Goal: Information Seeking & Learning: Learn about a topic

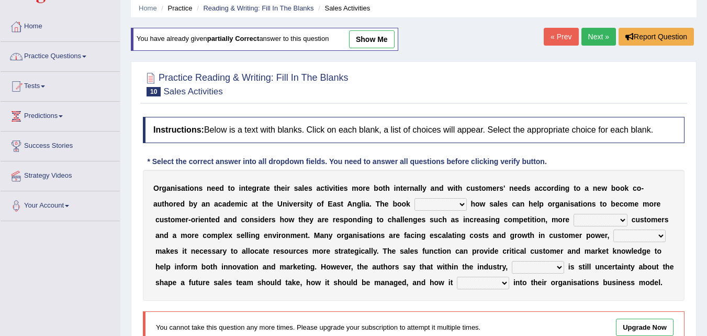
click at [40, 83] on link "Tests" at bounding box center [60, 85] width 119 height 26
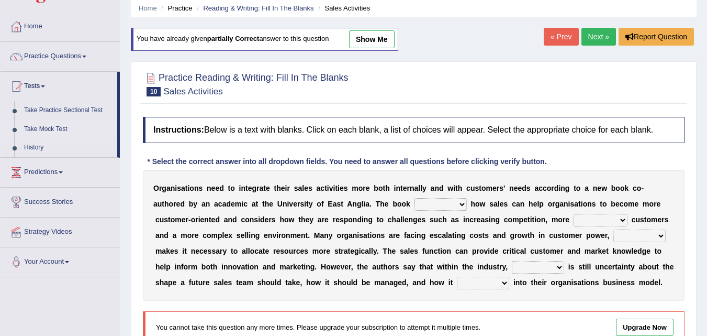
click at [60, 130] on link "Take Mock Test" at bounding box center [68, 129] width 98 height 19
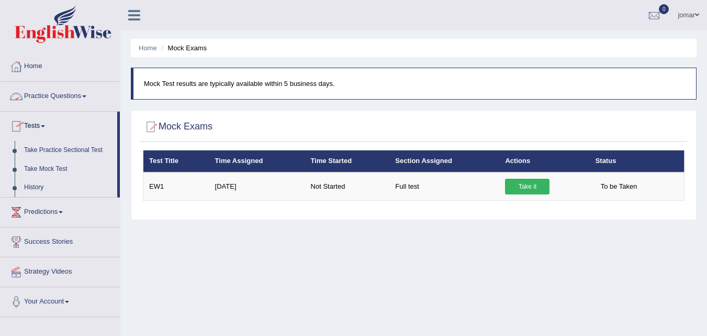
click at [77, 94] on link "Practice Questions" at bounding box center [60, 95] width 119 height 26
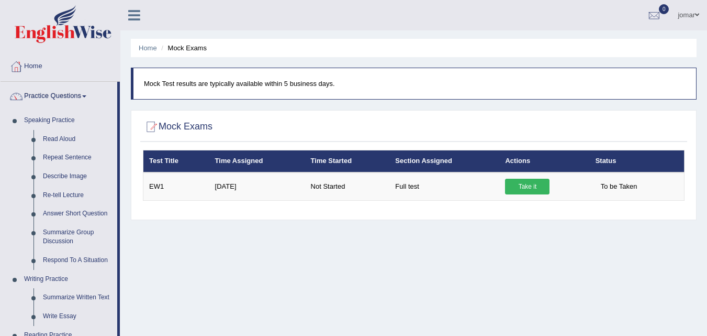
click at [80, 96] on link "Practice Questions" at bounding box center [59, 95] width 117 height 26
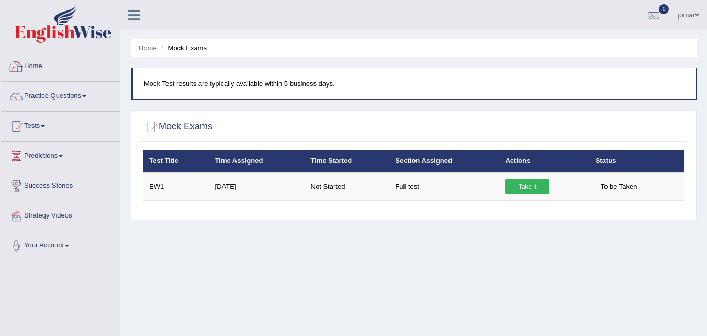
click at [30, 65] on link "Home" at bounding box center [60, 65] width 119 height 26
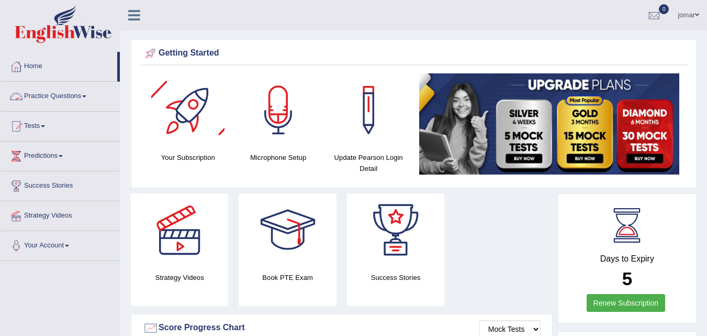
click at [66, 94] on link "Practice Questions" at bounding box center [60, 95] width 119 height 26
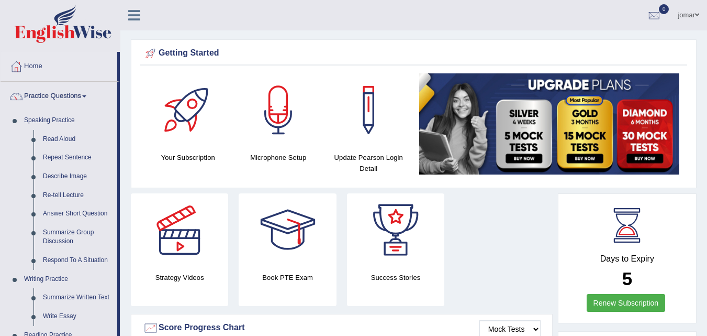
click at [148, 105] on div "Your Subscription" at bounding box center [188, 120] width 91 height 95
